Goal: Information Seeking & Learning: Learn about a topic

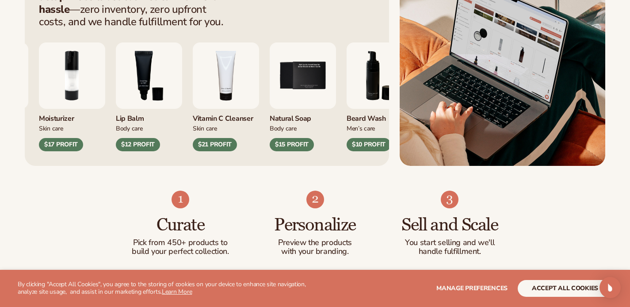
scroll to position [404, 0]
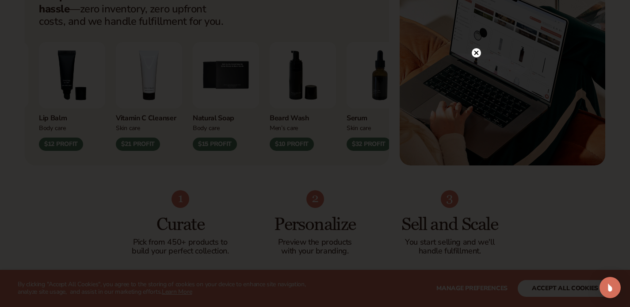
click at [475, 53] on icon at bounding box center [476, 52] width 4 height 4
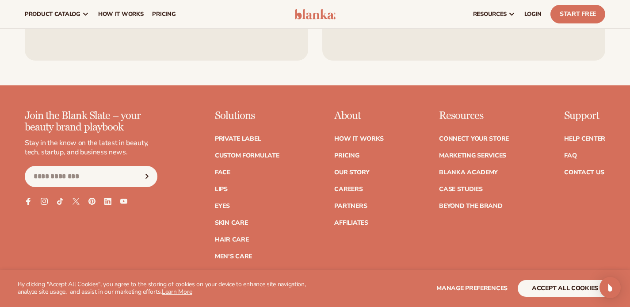
scroll to position [3429, 0]
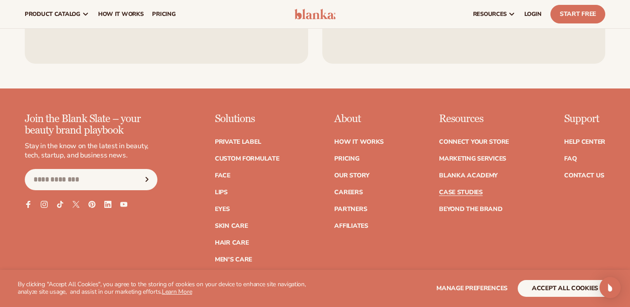
click at [464, 189] on link "Case Studies" at bounding box center [461, 192] width 44 height 6
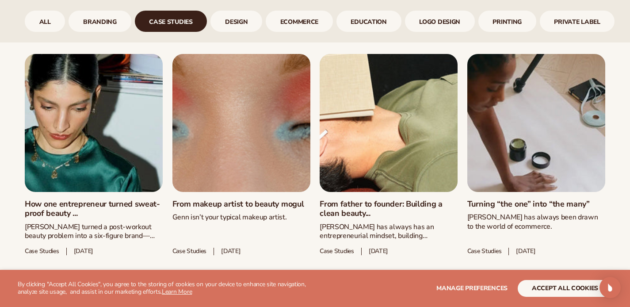
scroll to position [505, 0]
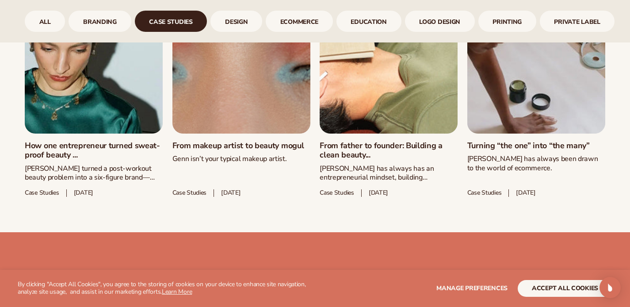
click at [214, 142] on link "From makeup artist to beauty mogul" at bounding box center [241, 146] width 138 height 10
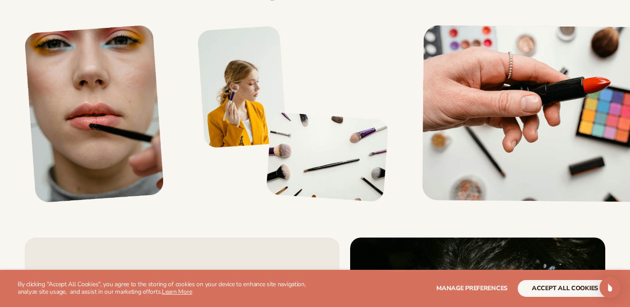
scroll to position [920, 0]
